Goal: Navigation & Orientation: Find specific page/section

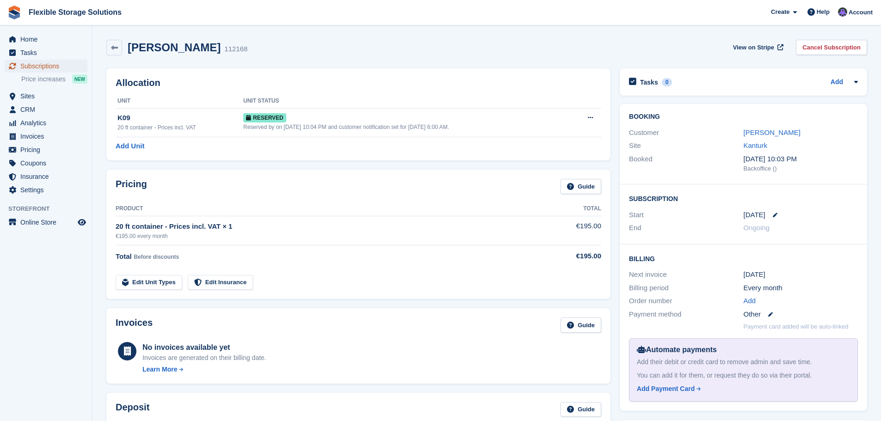
click at [34, 65] on span "Subscriptions" at bounding box center [48, 66] width 56 height 13
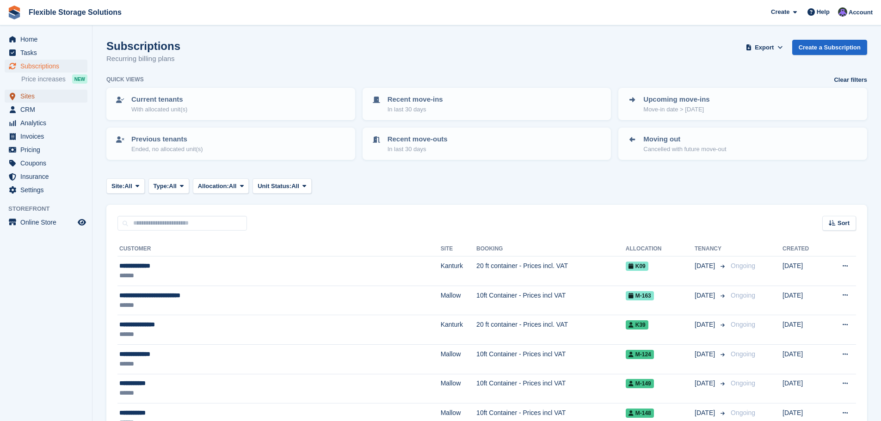
click at [29, 99] on span "Sites" at bounding box center [48, 96] width 56 height 13
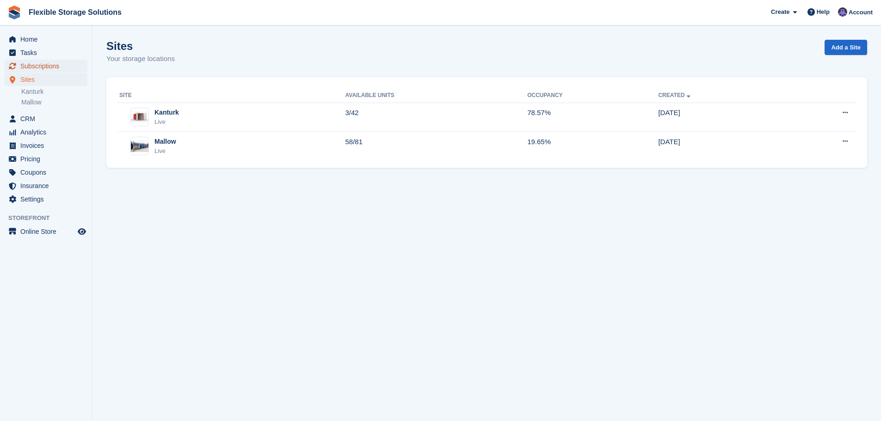
click at [38, 69] on span "Subscriptions" at bounding box center [48, 66] width 56 height 13
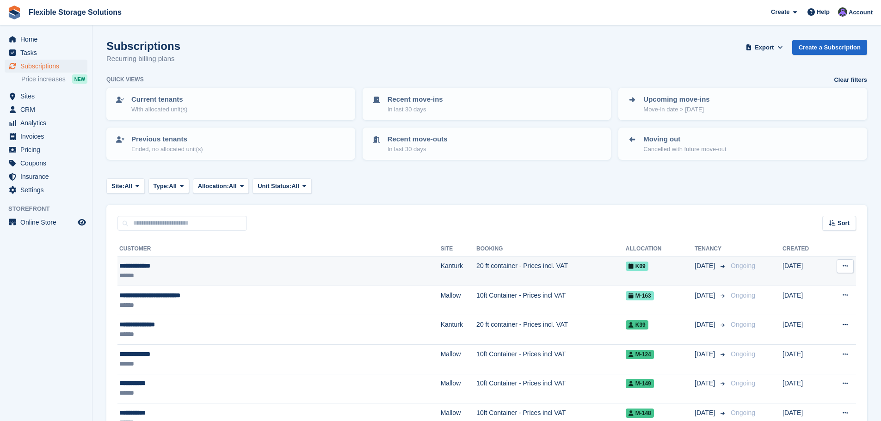
click at [477, 269] on td "20 ft container - Prices incl. VAT" at bounding box center [551, 272] width 149 height 30
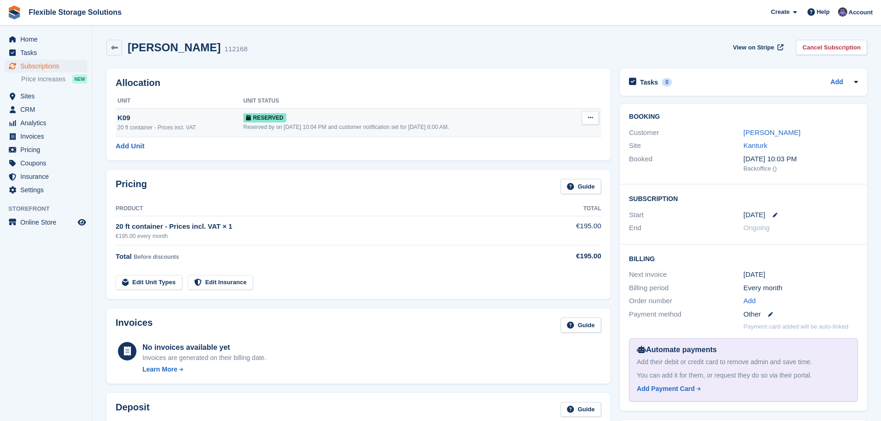
click at [304, 125] on div "Reserved by on [DATE] 10:04 PM and customer notification set for [DATE] 6:00 AM." at bounding box center [406, 127] width 327 height 8
click at [772, 130] on link "[PERSON_NAME]" at bounding box center [772, 133] width 57 height 8
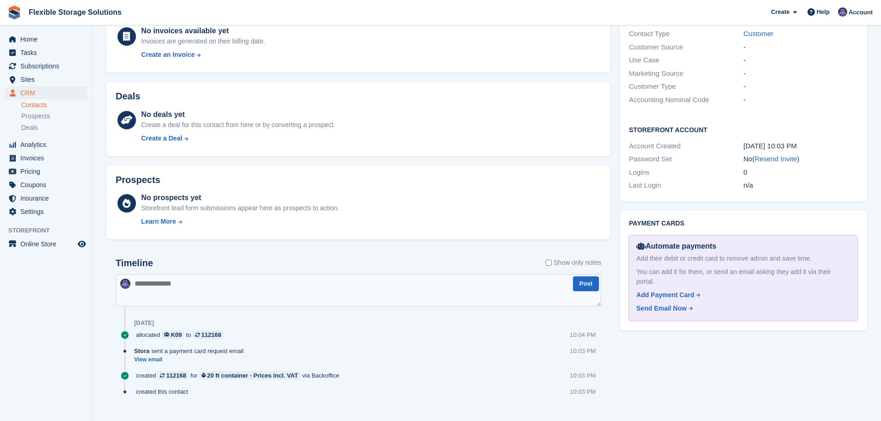
scroll to position [279, 0]
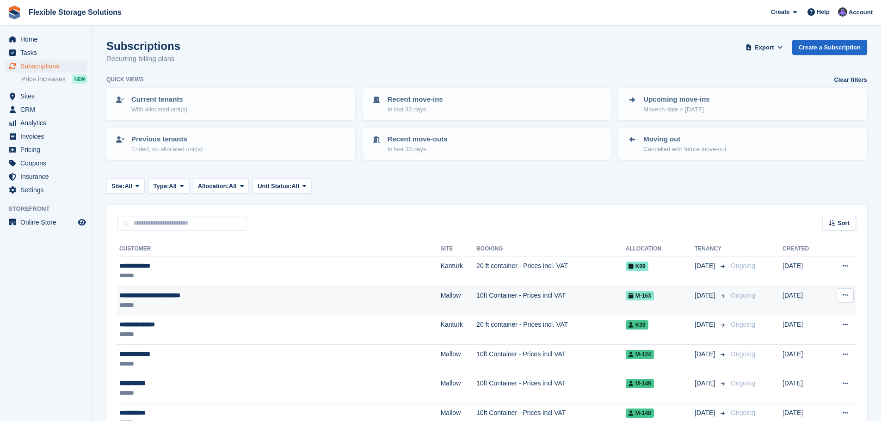
click at [477, 301] on td "10ft Container - Prices incl VAT" at bounding box center [551, 301] width 149 height 30
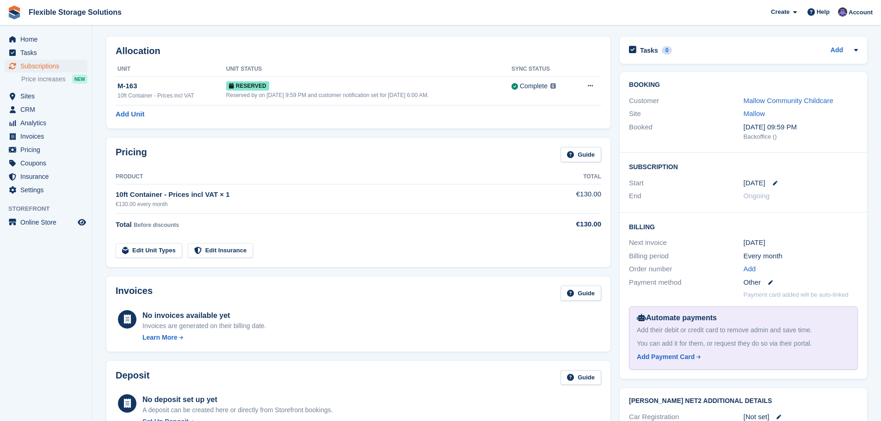
scroll to position [46, 0]
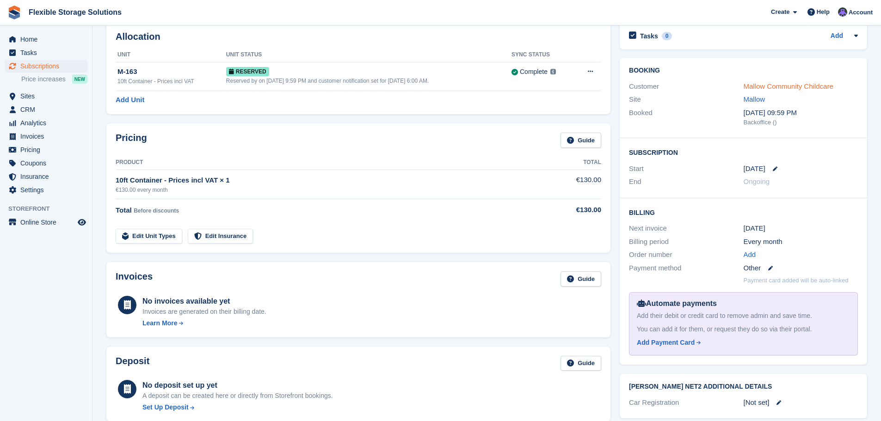
click at [780, 89] on link "Mallow Community Childcare" at bounding box center [789, 86] width 90 height 8
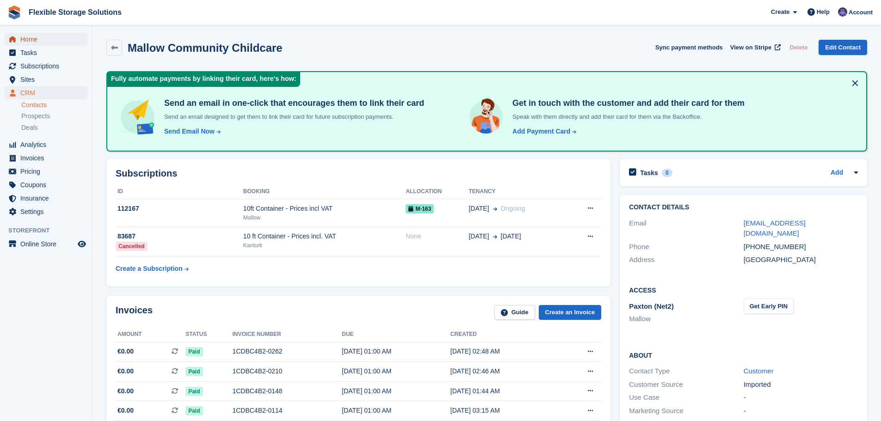
click at [31, 38] on span "Home" at bounding box center [48, 39] width 56 height 13
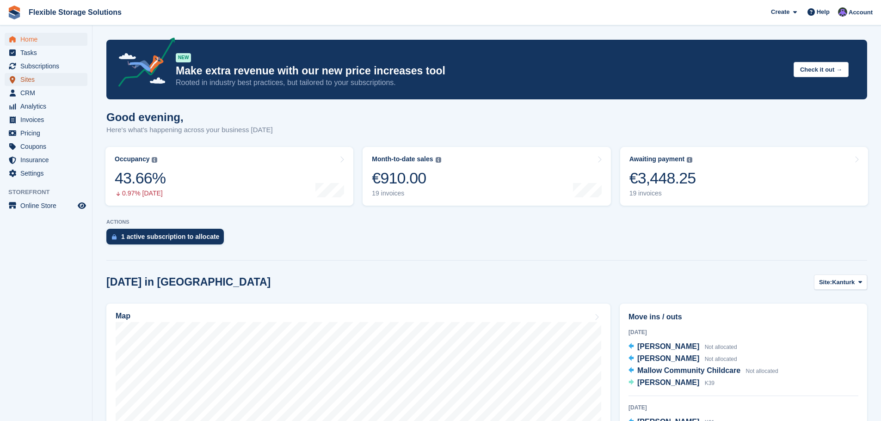
click at [35, 78] on span "Sites" at bounding box center [48, 79] width 56 height 13
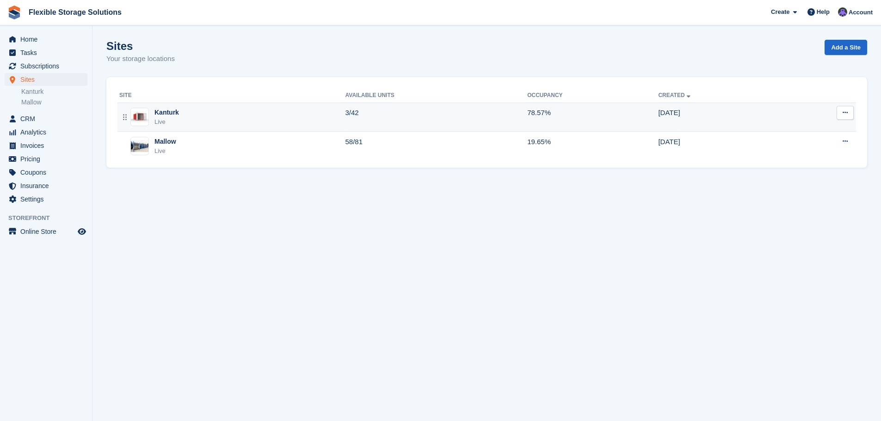
click at [171, 121] on div "Live" at bounding box center [167, 122] width 25 height 9
